Goal: Answer question/provide support: Share knowledge or assist other users

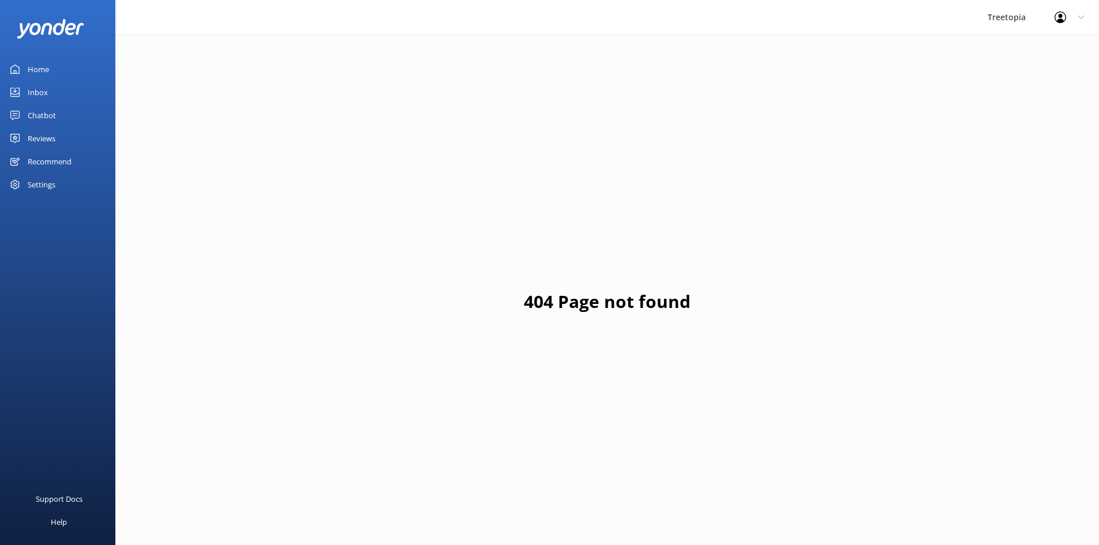
click at [29, 91] on div "Inbox" at bounding box center [38, 92] width 20 height 23
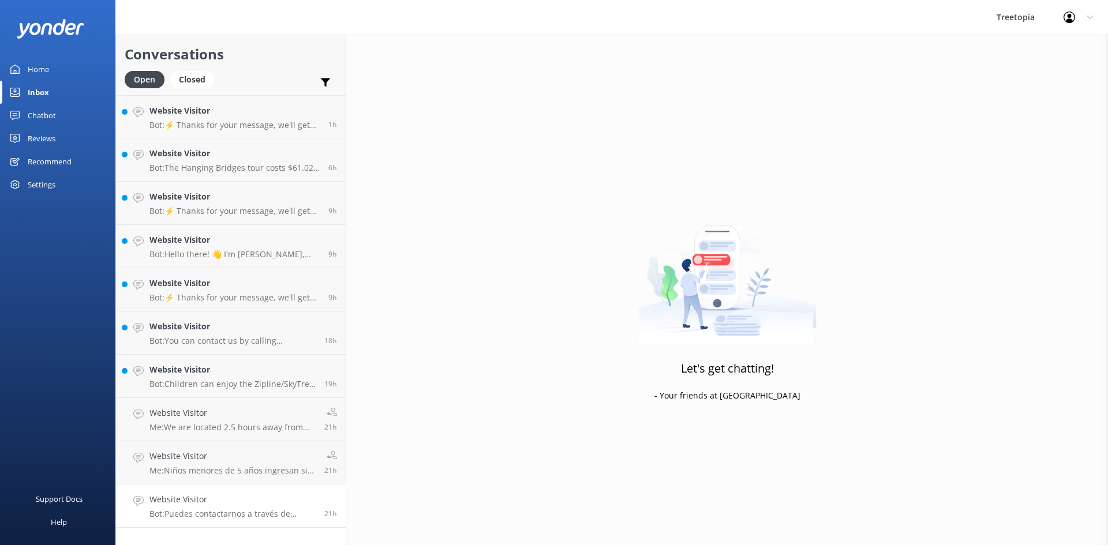
click at [278, 513] on p "Bot: Puedes contactarnos a través de WhatsApp al número [PHONE_NUMBER]." at bounding box center [232, 514] width 166 height 10
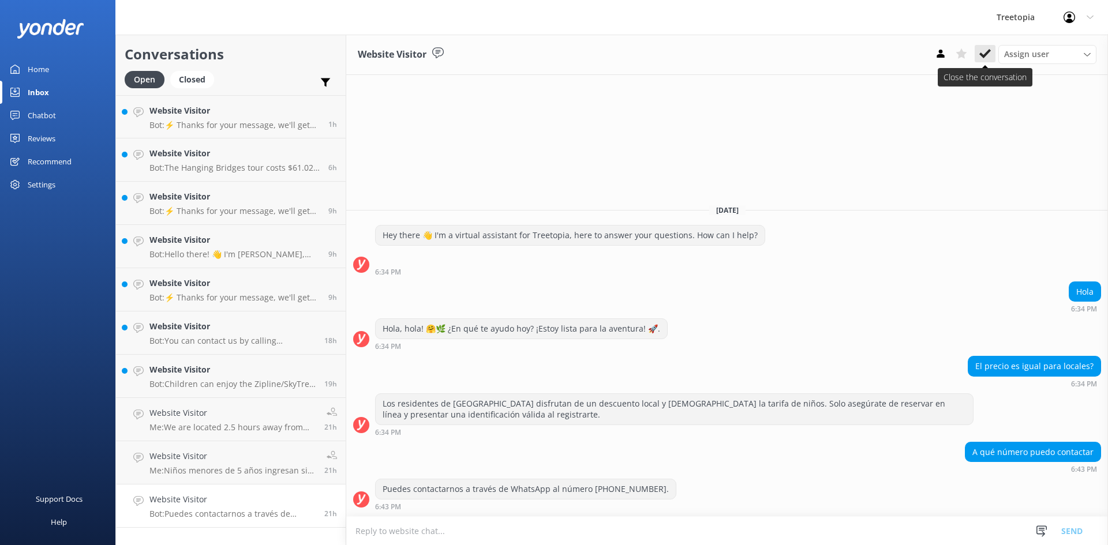
click at [993, 50] on button at bounding box center [984, 53] width 21 height 17
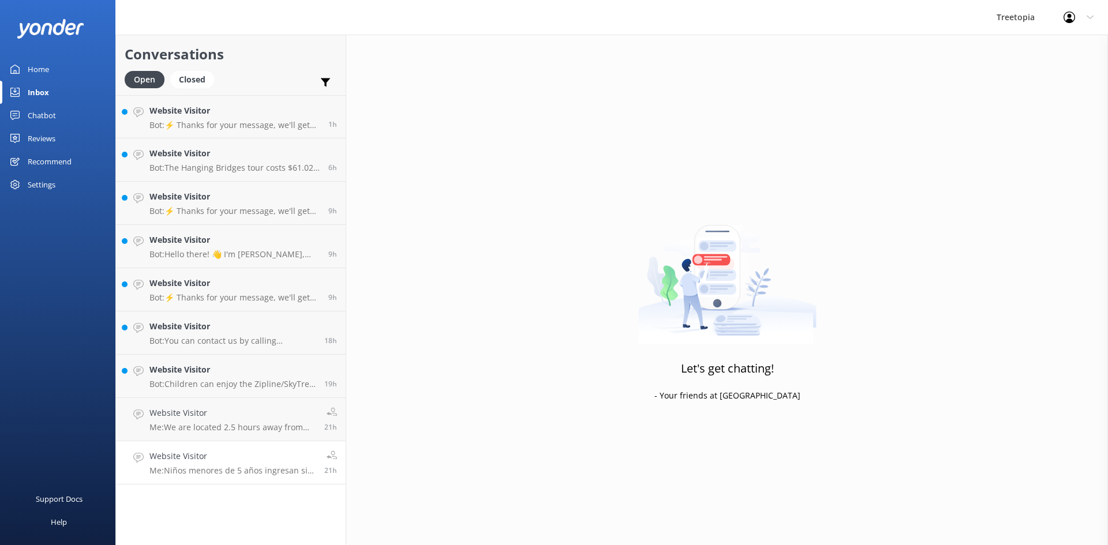
click at [190, 458] on h4 "Website Visitor" at bounding box center [232, 456] width 166 height 13
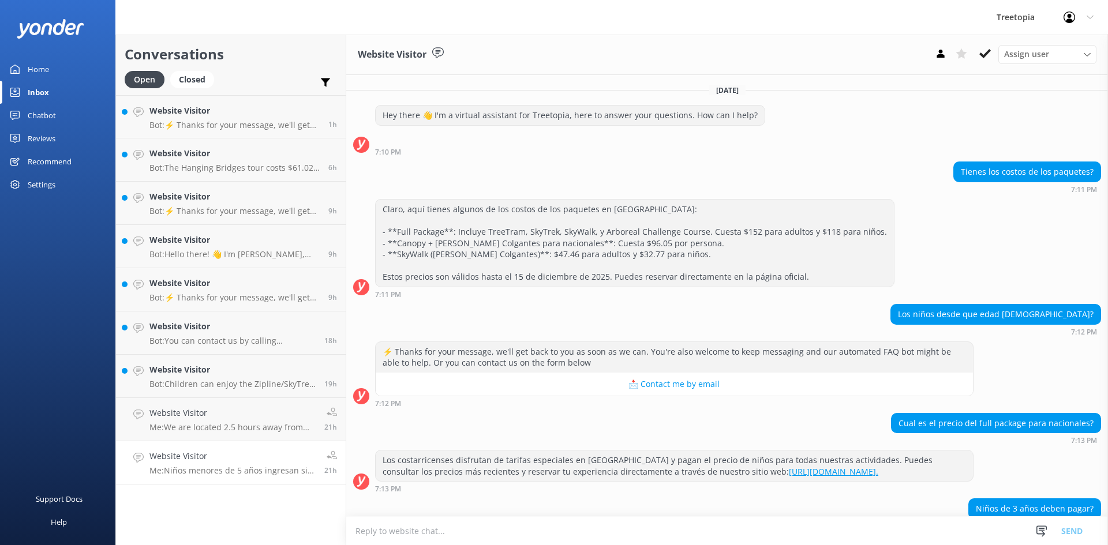
scroll to position [201, 0]
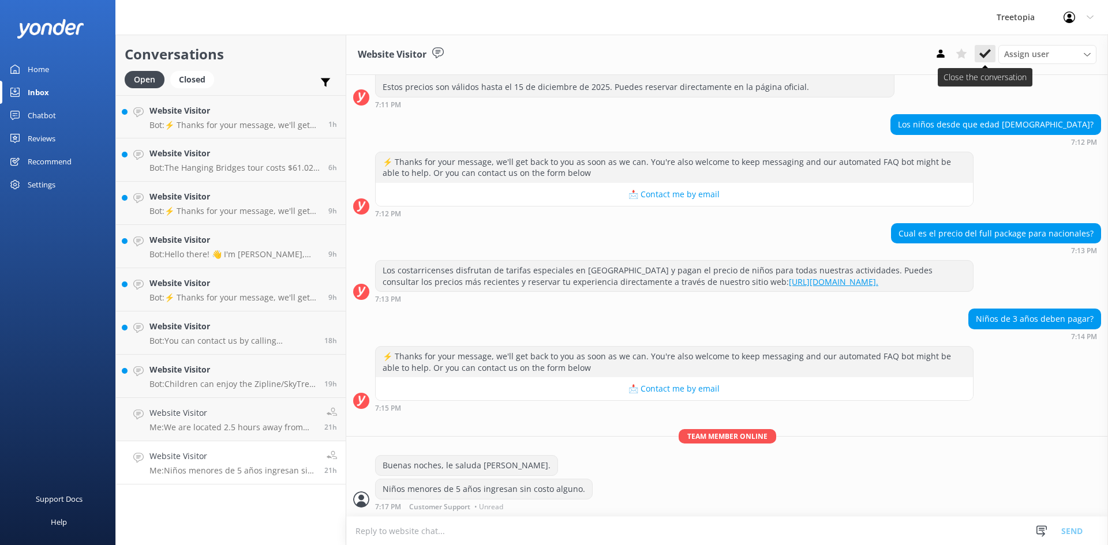
click at [982, 54] on icon at bounding box center [985, 54] width 12 height 12
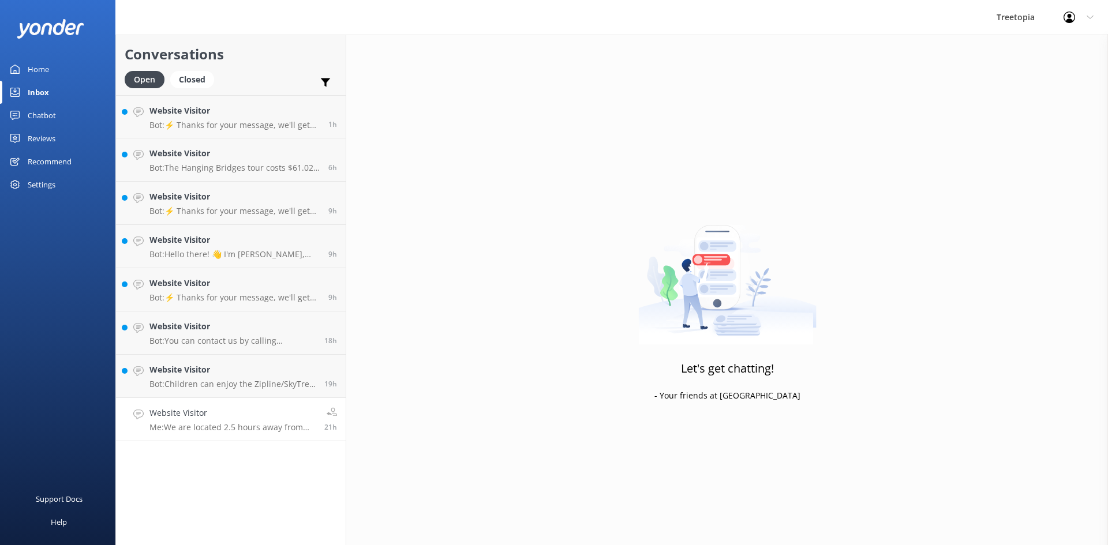
click at [167, 415] on h4 "Website Visitor" at bounding box center [232, 413] width 166 height 13
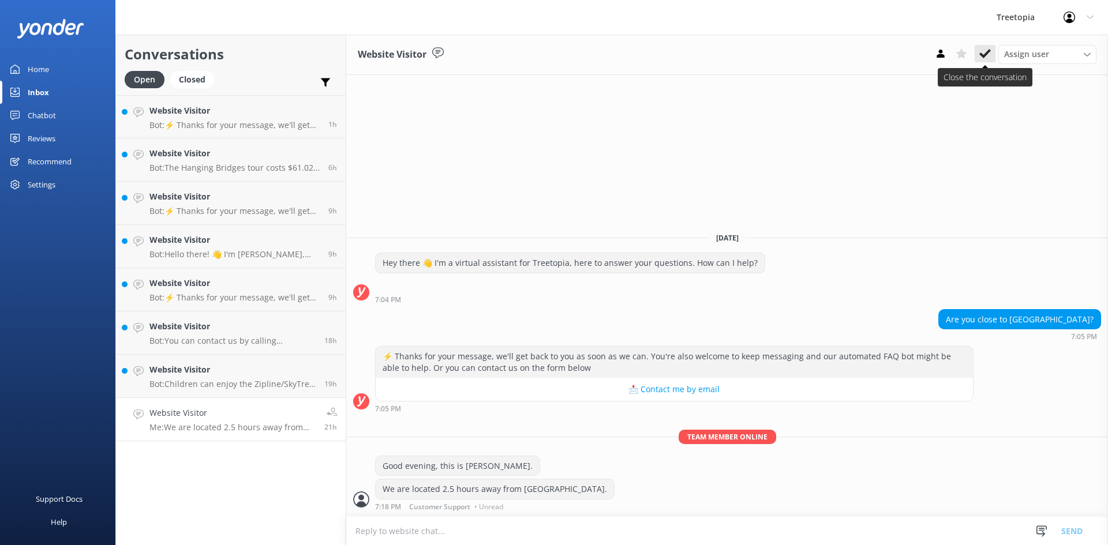
click at [989, 54] on icon at bounding box center [985, 54] width 12 height 12
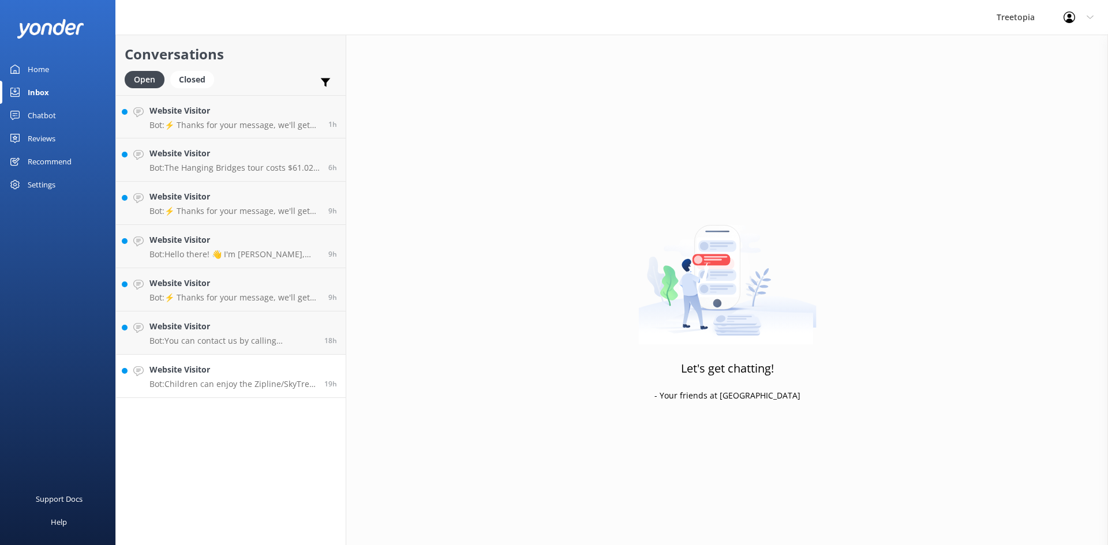
click at [247, 381] on p "Bot: Children can enjoy the Zipline/SkyTrek ride independently without needing …" at bounding box center [232, 384] width 166 height 10
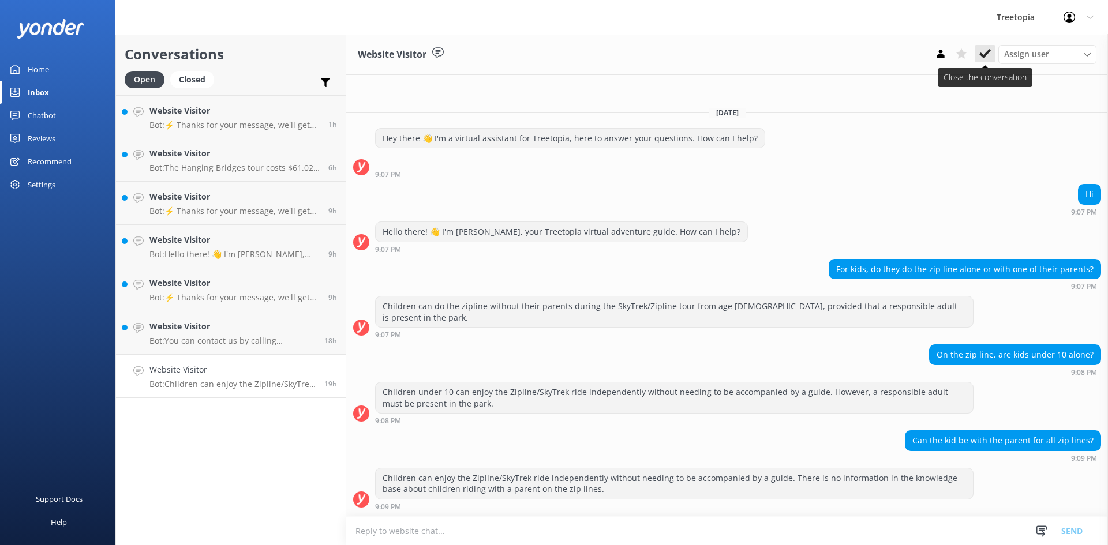
click at [993, 54] on button at bounding box center [984, 53] width 21 height 17
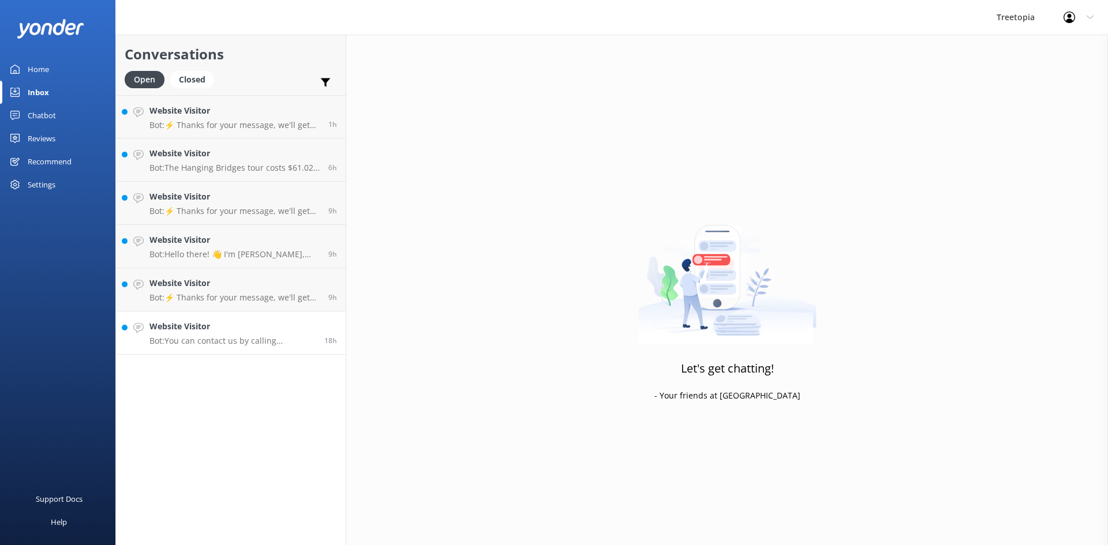
click at [211, 338] on p "Bot: You can contact us by calling [PHONE_NUMBER], sending a Whatsapp text at […" at bounding box center [232, 341] width 166 height 10
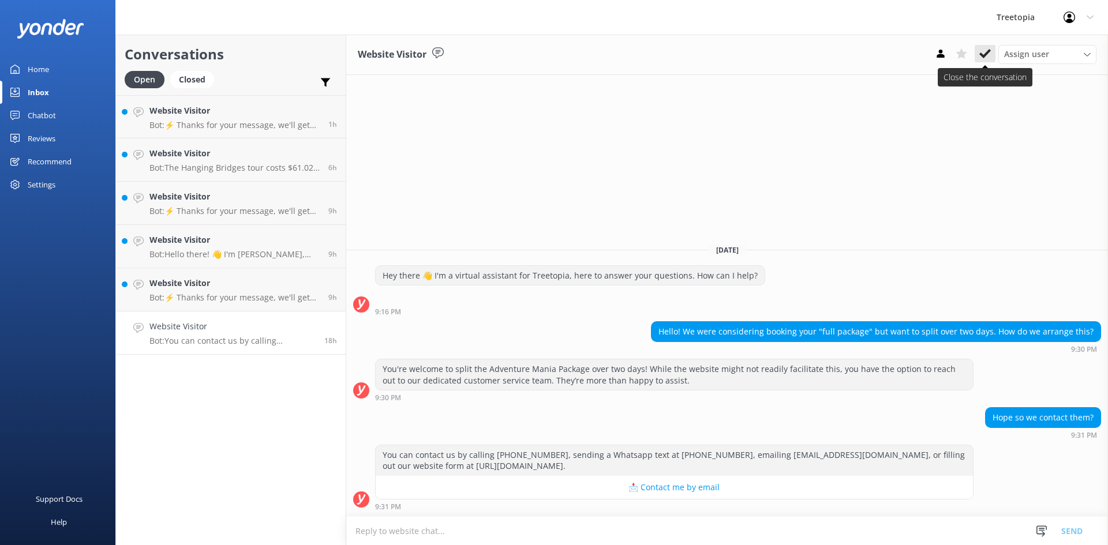
click at [987, 52] on use at bounding box center [985, 53] width 12 height 9
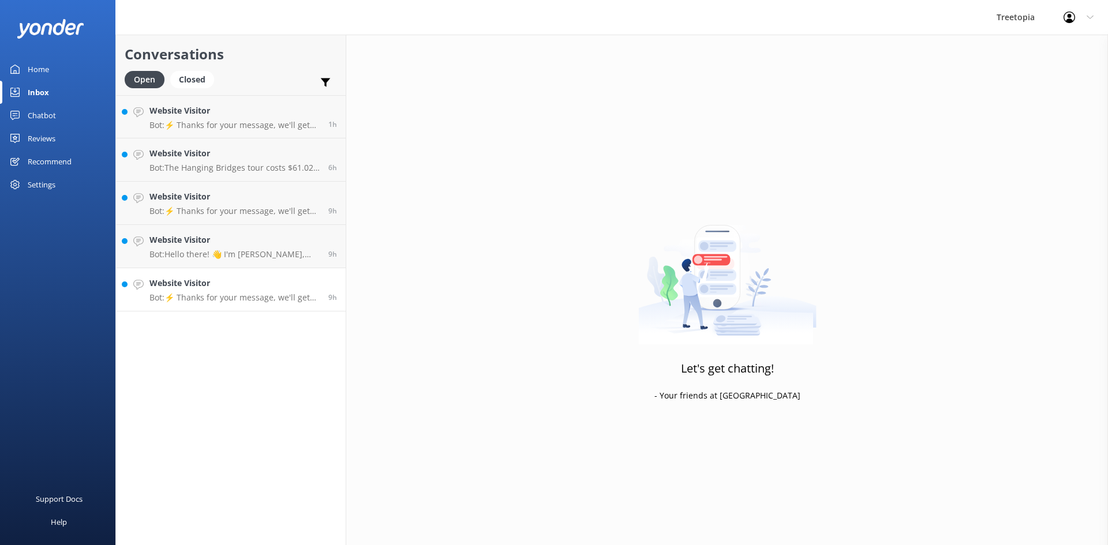
click at [208, 296] on p "Bot: ⚡ Thanks for your message, we'll get back to you as soon as we can. You're…" at bounding box center [234, 297] width 170 height 10
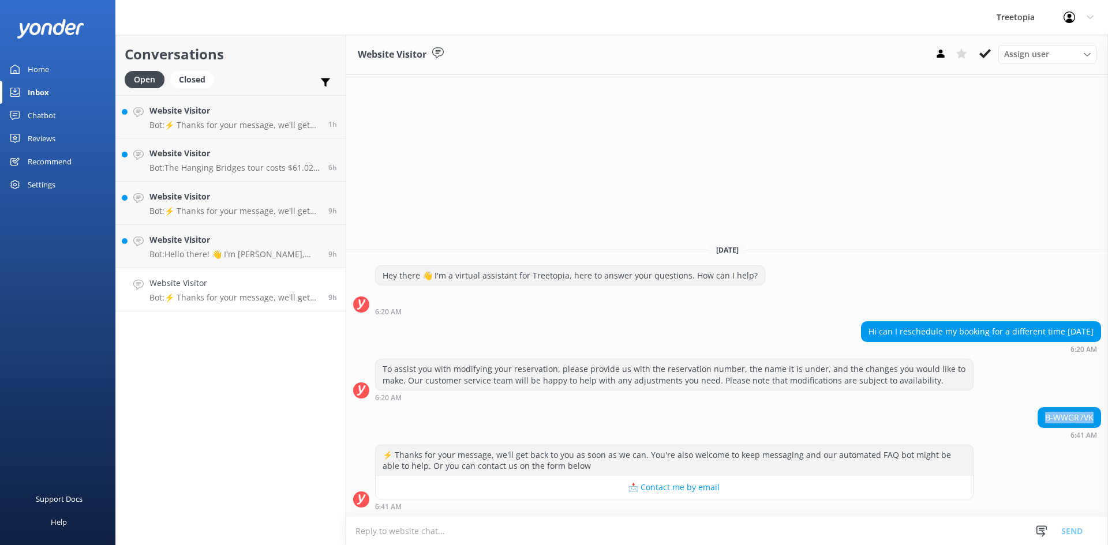
drag, startPoint x: 1044, startPoint y: 416, endPoint x: 1095, endPoint y: 416, distance: 51.3
click at [1095, 416] on div "B-WWGR7VK" at bounding box center [1069, 418] width 62 height 20
copy div "B-WWGR7VK"
click at [983, 47] on button at bounding box center [984, 53] width 21 height 17
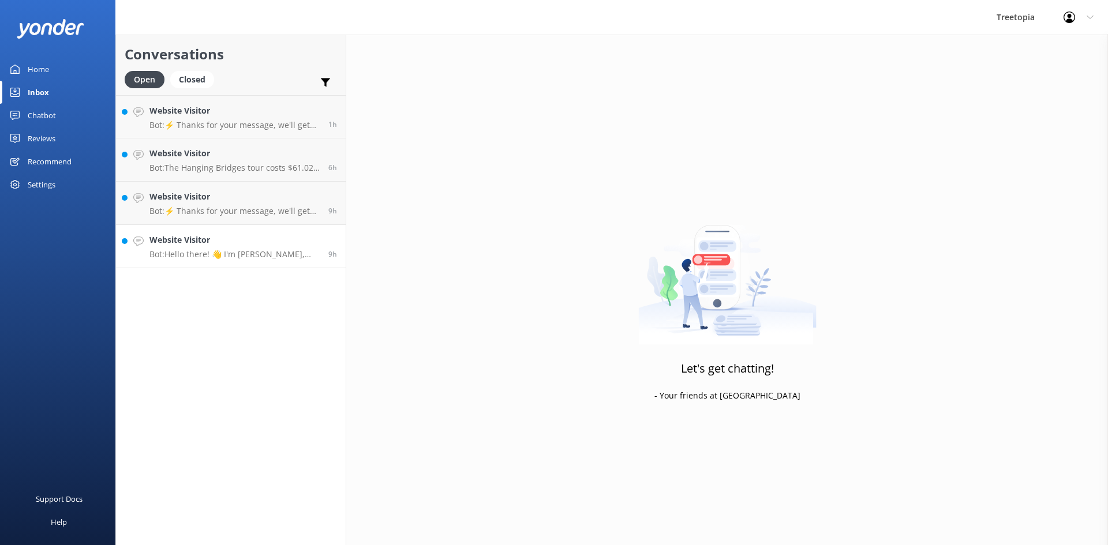
click at [197, 249] on p "Bot: Hello there! 👋 I'm [PERSON_NAME], your Treetopia virtual adventure guide. …" at bounding box center [234, 254] width 170 height 10
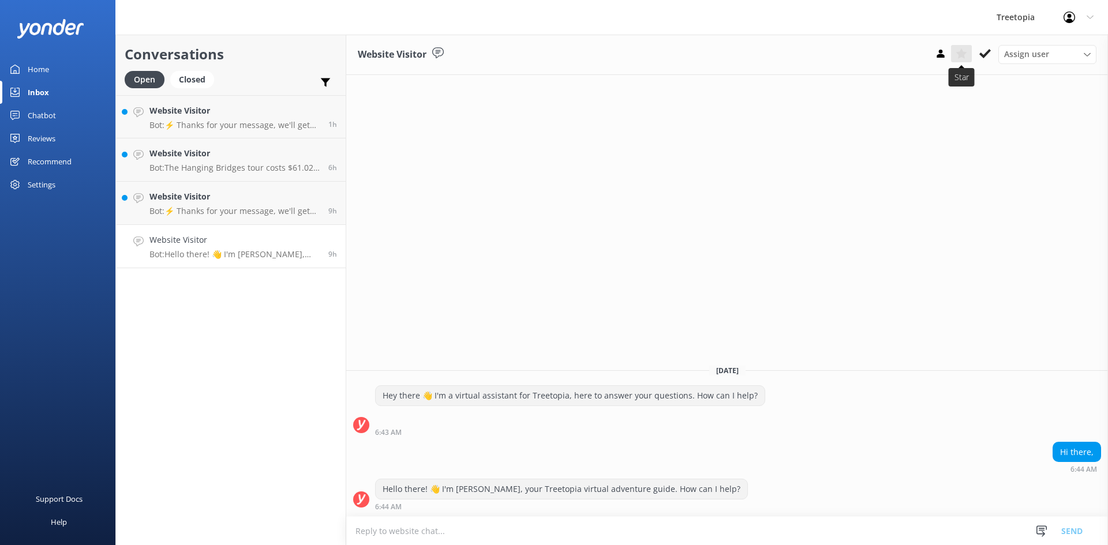
drag, startPoint x: 980, startPoint y: 59, endPoint x: 971, endPoint y: 57, distance: 9.5
click at [980, 58] on icon at bounding box center [985, 54] width 12 height 12
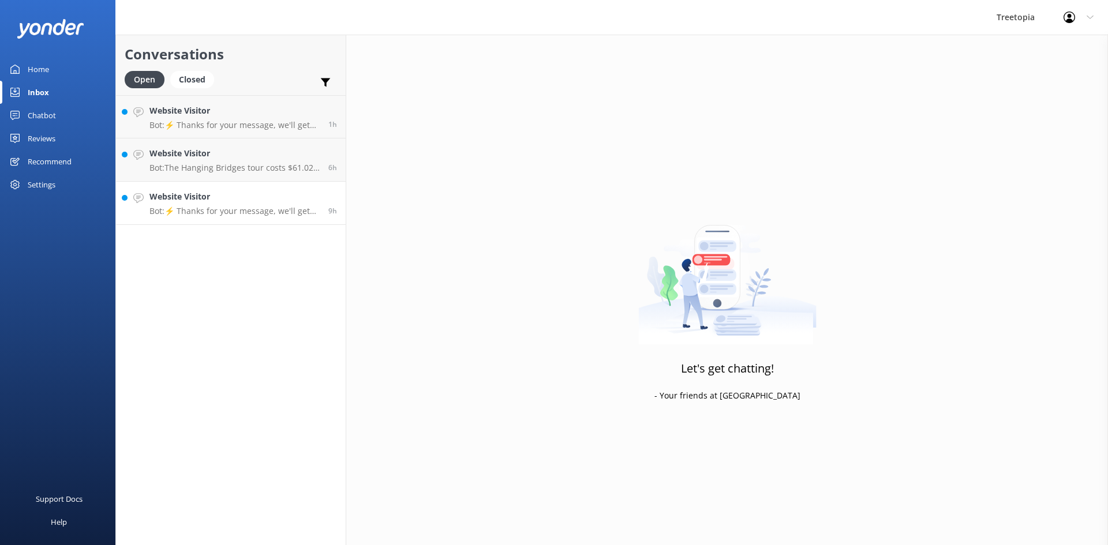
click at [215, 204] on div "Website Visitor Bot: ⚡ Thanks for your message, we'll get back to you as soon a…" at bounding box center [234, 202] width 170 height 25
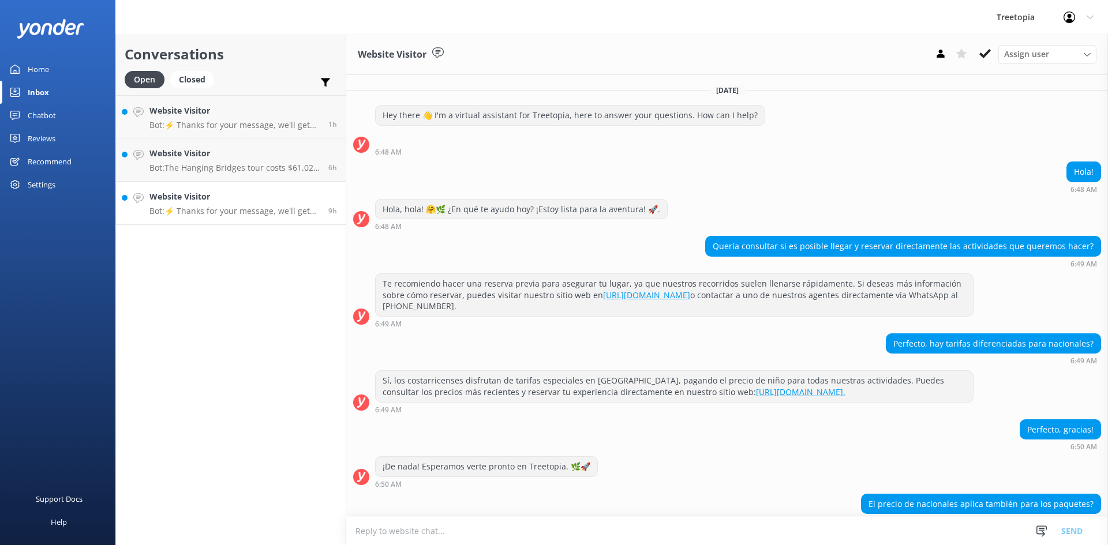
scroll to position [183, 0]
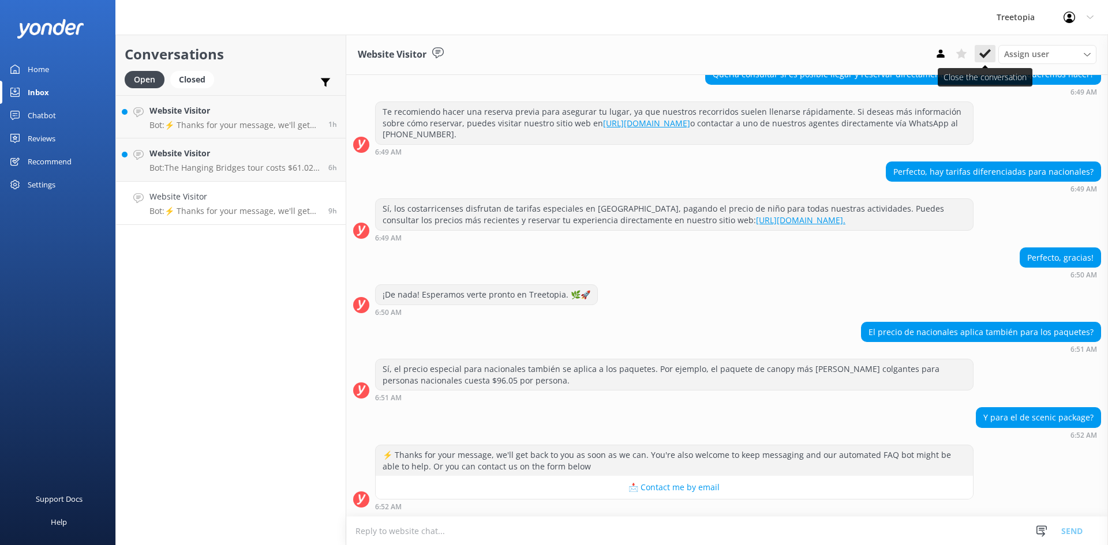
click at [976, 54] on button at bounding box center [984, 53] width 21 height 17
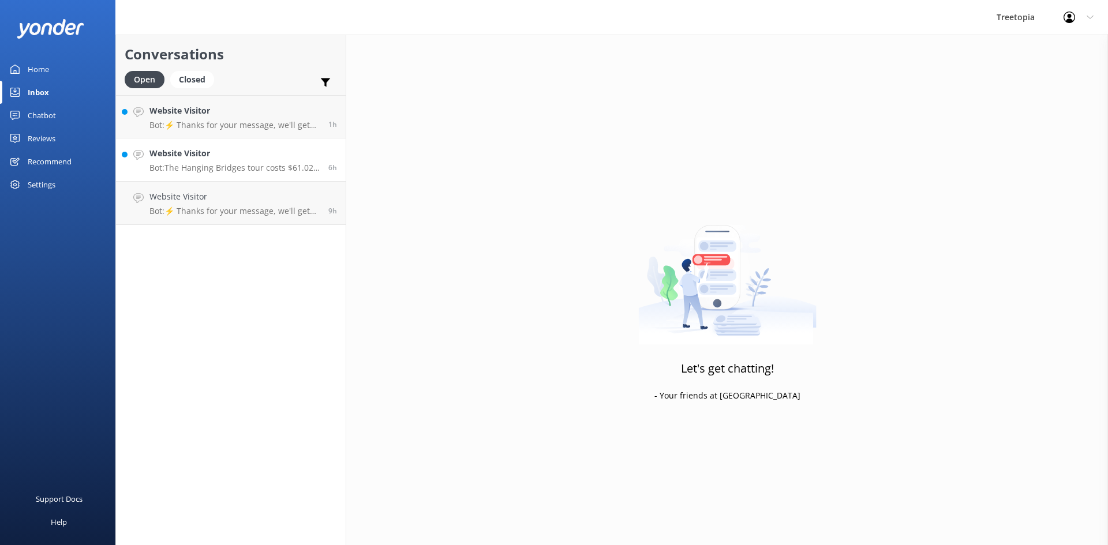
click at [224, 159] on h4 "Website Visitor" at bounding box center [234, 153] width 170 height 13
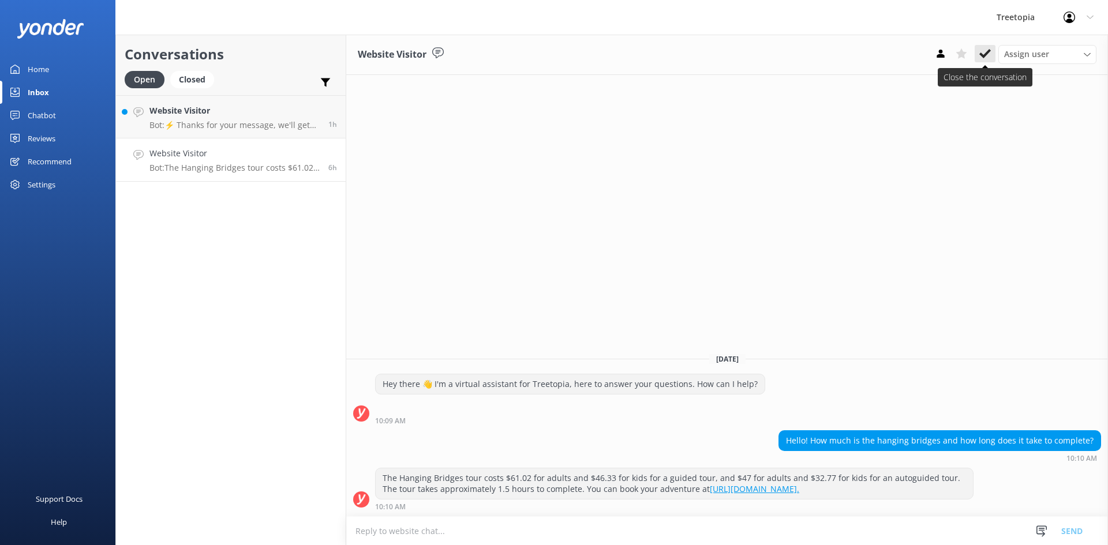
click at [981, 56] on use at bounding box center [985, 53] width 12 height 9
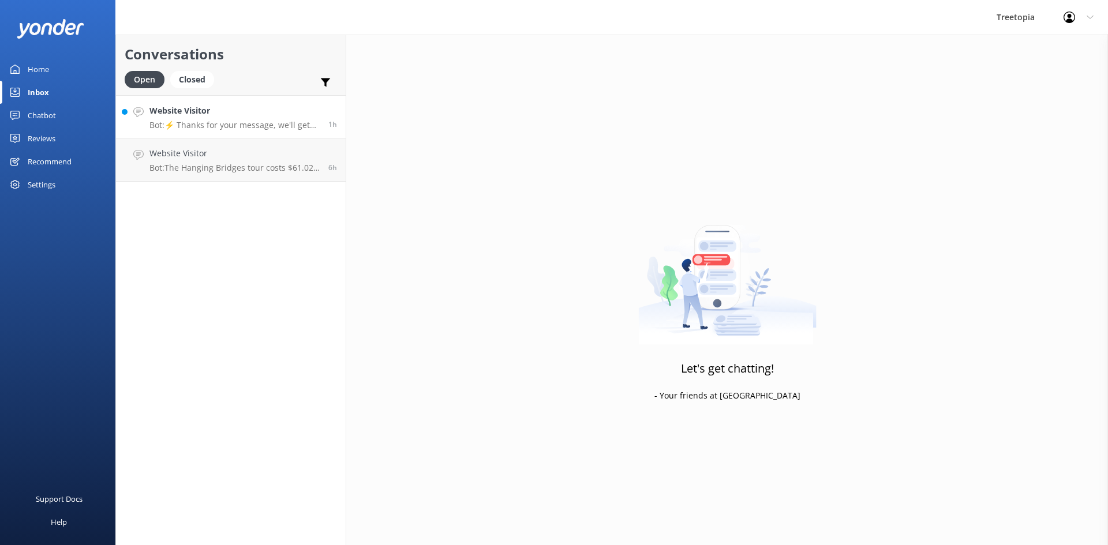
click at [221, 127] on p "Bot: ⚡ Thanks for your message, we'll get back to you as soon as we can. You're…" at bounding box center [234, 125] width 170 height 10
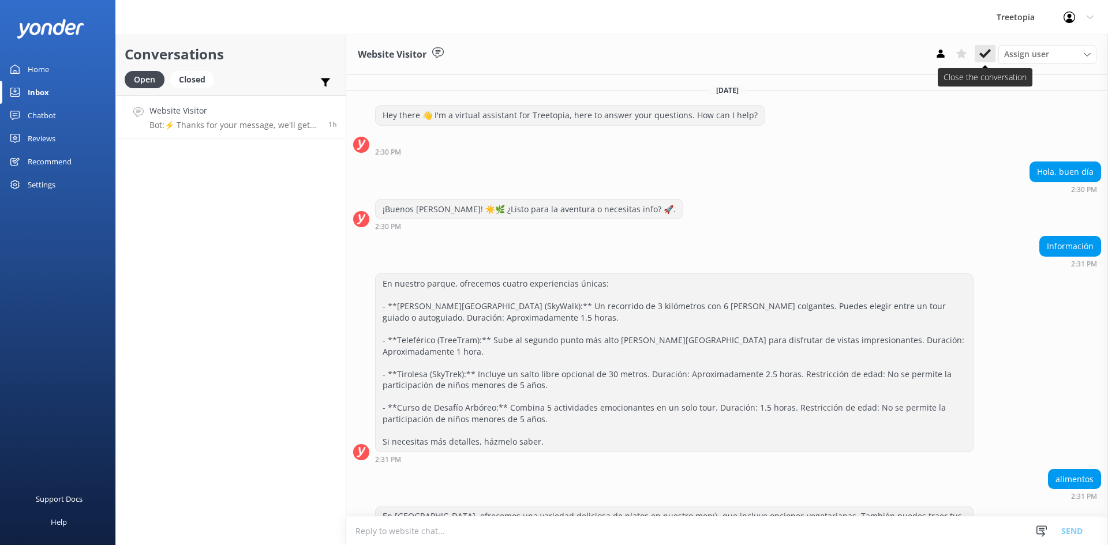
click at [980, 47] on button at bounding box center [984, 53] width 21 height 17
